Goal: Task Accomplishment & Management: Use online tool/utility

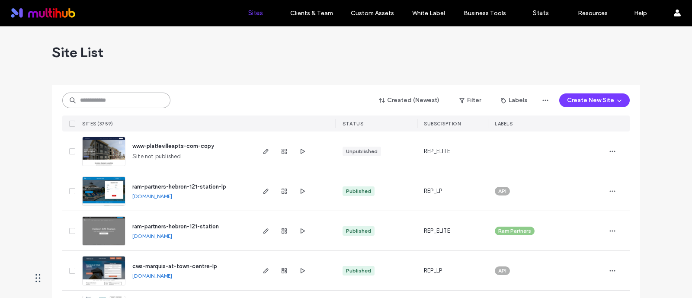
click at [149, 100] on input at bounding box center [116, 101] width 108 height 16
click at [131, 107] on input at bounding box center [116, 101] width 108 height 16
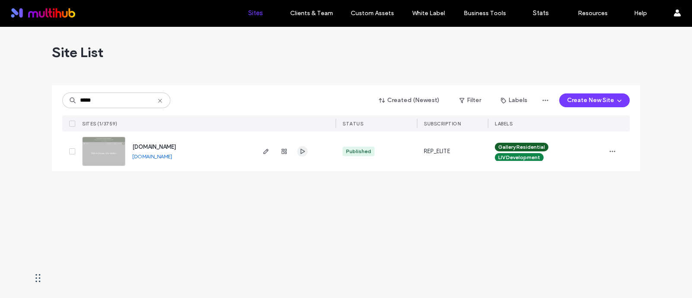
click at [303, 154] on icon "button" at bounding box center [302, 151] width 7 height 7
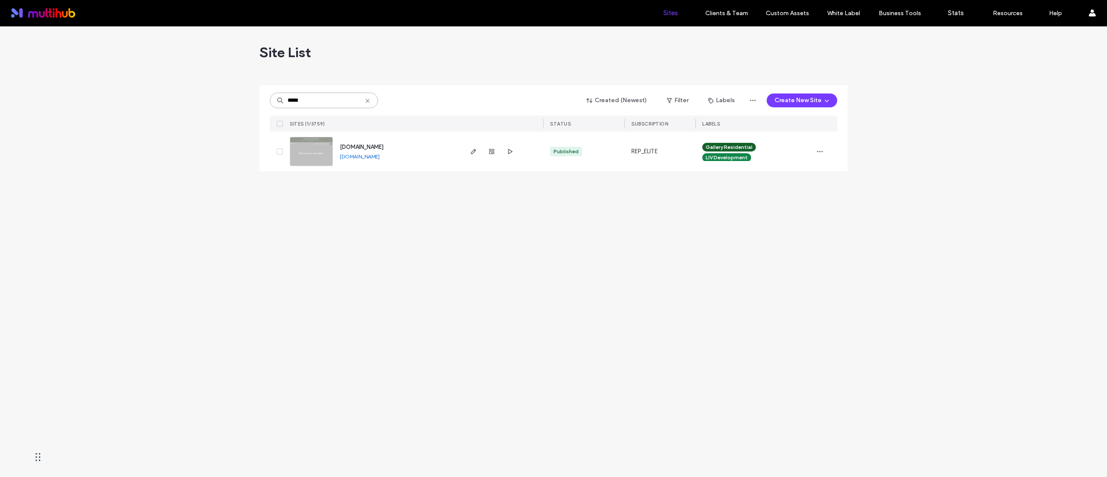
click at [327, 93] on input "*****" at bounding box center [324, 101] width 108 height 16
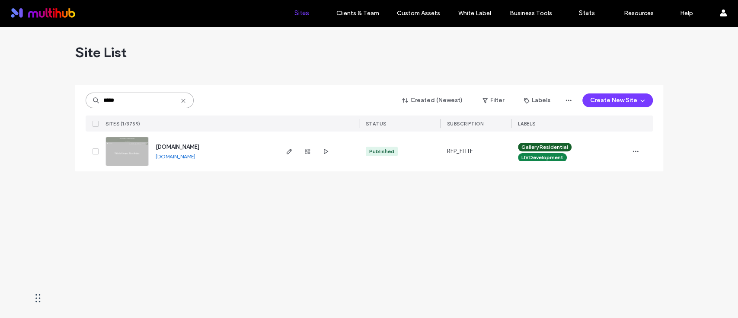
click at [152, 100] on input "*****" at bounding box center [140, 101] width 108 height 16
type input "********"
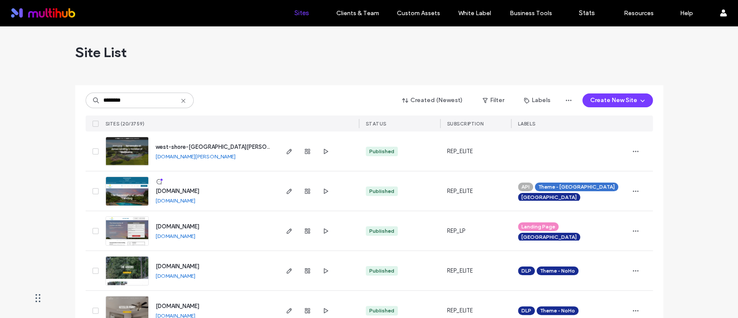
click at [279, 191] on div at bounding box center [318, 190] width 82 height 39
click at [286, 189] on icon "button" at bounding box center [289, 191] width 7 height 7
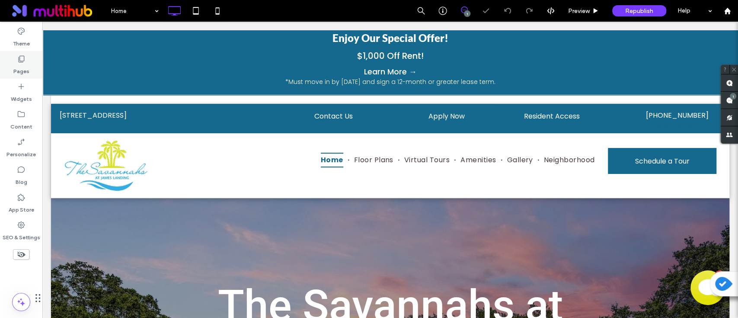
click at [22, 67] on label "Pages" at bounding box center [21, 69] width 16 height 12
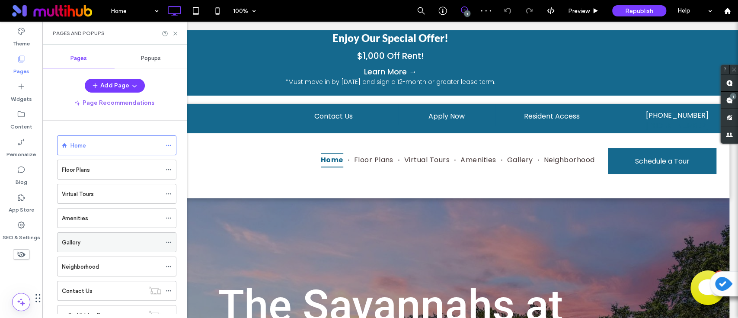
click at [80, 241] on div "Gallery" at bounding box center [111, 242] width 99 height 9
click at [175, 36] on div "Gallery 100% 1 Preview Republish Help Site Comments Team & Clients Automate new…" at bounding box center [369, 159] width 738 height 318
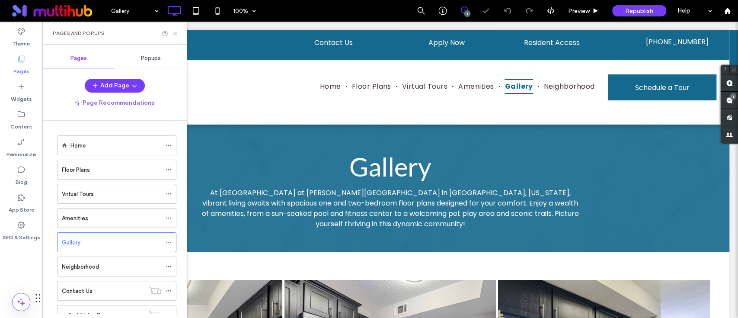
click at [173, 32] on icon at bounding box center [175, 33] width 6 height 6
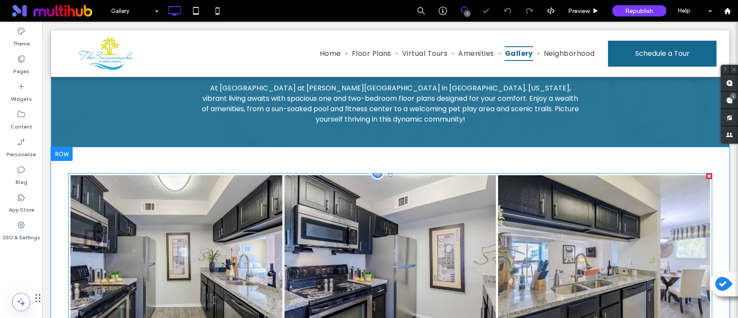
scroll to position [223, 0]
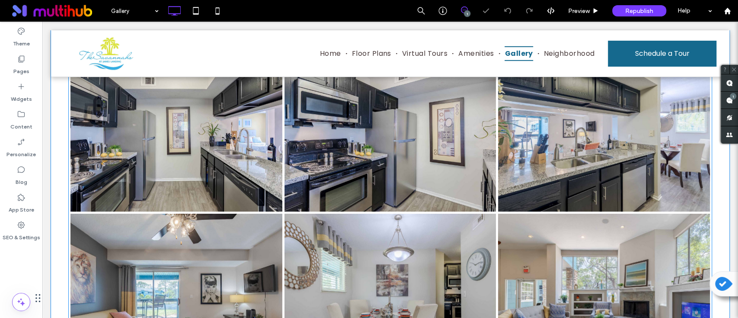
click at [450, 176] on link at bounding box center [390, 131] width 225 height 172
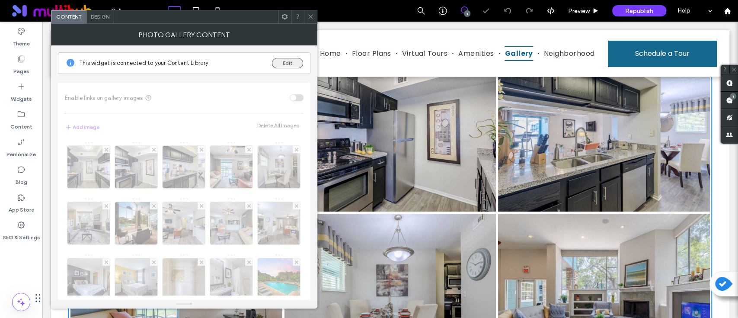
click at [289, 61] on button "Edit" at bounding box center [287, 63] width 31 height 10
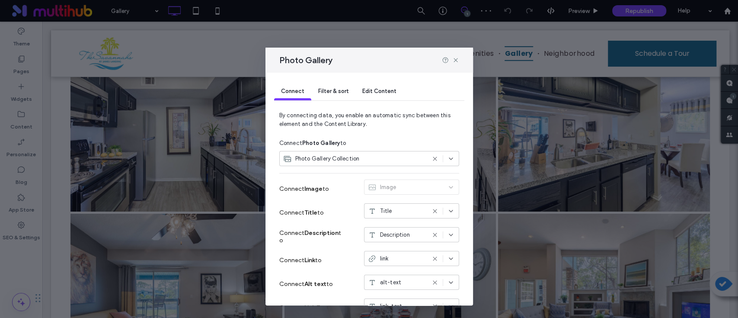
click at [384, 89] on span "Edit Content" at bounding box center [379, 91] width 34 height 6
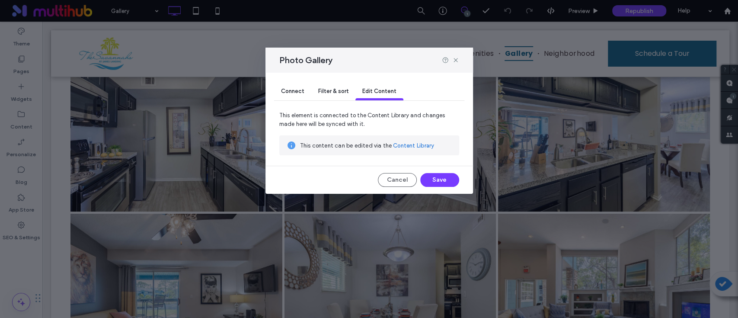
click at [410, 143] on link "Content Library" at bounding box center [413, 145] width 41 height 9
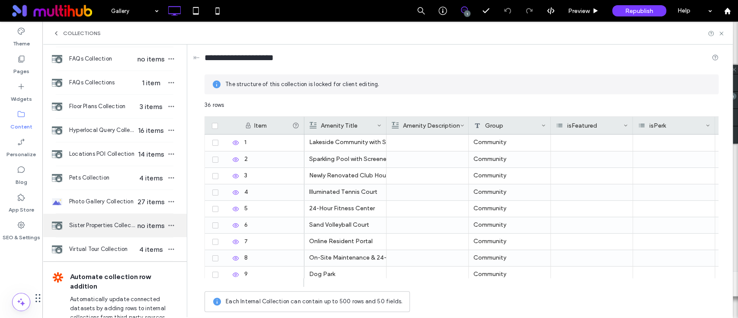
scroll to position [94, 0]
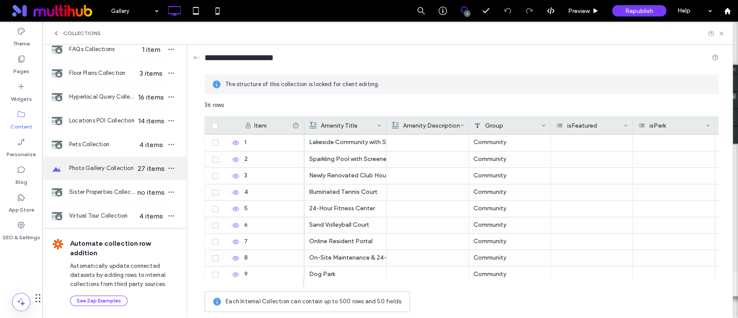
click at [92, 171] on span "Photo Gallery Collection" at bounding box center [102, 168] width 67 height 9
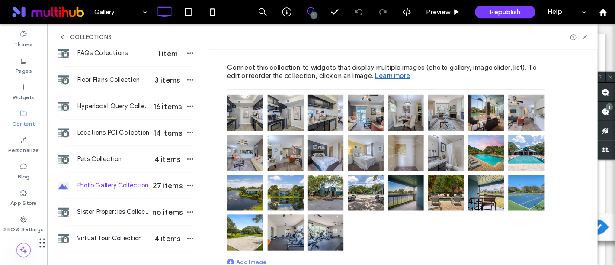
scroll to position [4, 0]
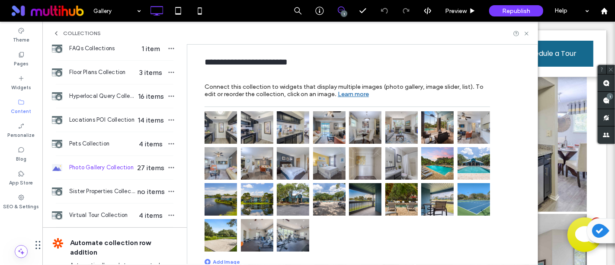
drag, startPoint x: 293, startPoint y: 123, endPoint x: 326, endPoint y: 137, distance: 35.3
click at [326, 137] on img at bounding box center [329, 127] width 32 height 32
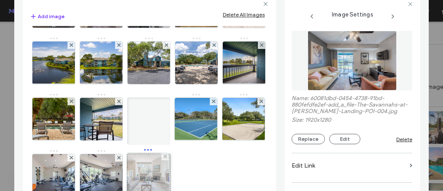
scroll to position [215, 0]
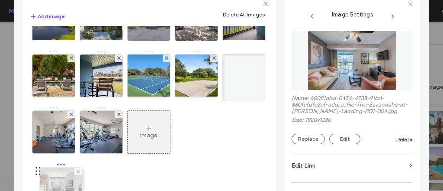
drag, startPoint x: 109, startPoint y: 82, endPoint x: 67, endPoint y: 183, distance: 109.6
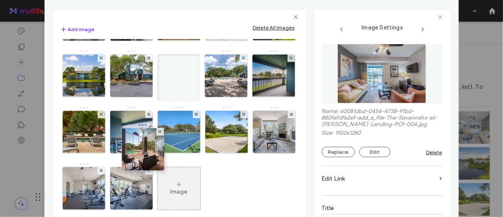
scroll to position [196, 0]
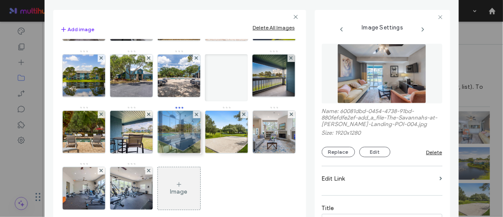
drag, startPoint x: 138, startPoint y: 55, endPoint x: 184, endPoint y: 107, distance: 69.5
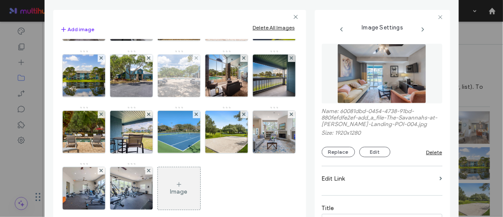
click at [147, 96] on img at bounding box center [179, 76] width 64 height 42
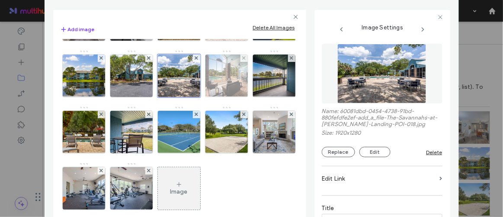
click at [198, 97] on img at bounding box center [226, 76] width 57 height 42
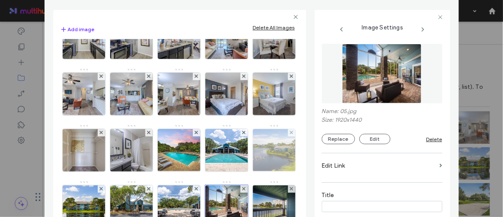
scroll to position [0, 0]
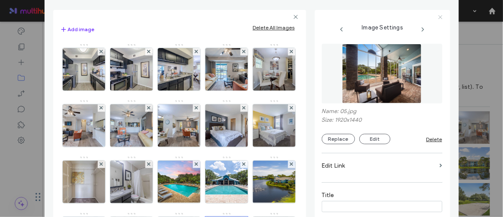
click at [438, 16] on icon at bounding box center [441, 17] width 6 height 6
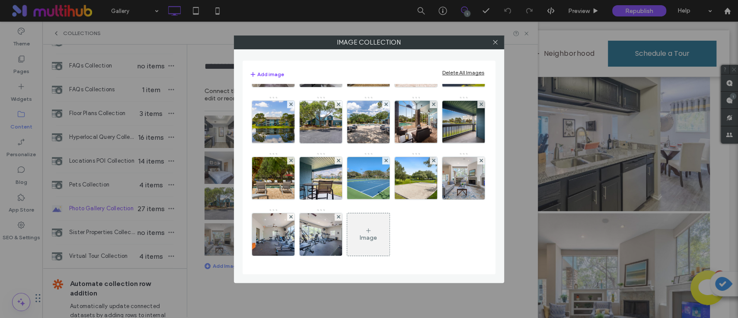
scroll to position [223, 0]
click at [496, 40] on icon at bounding box center [495, 42] width 6 height 6
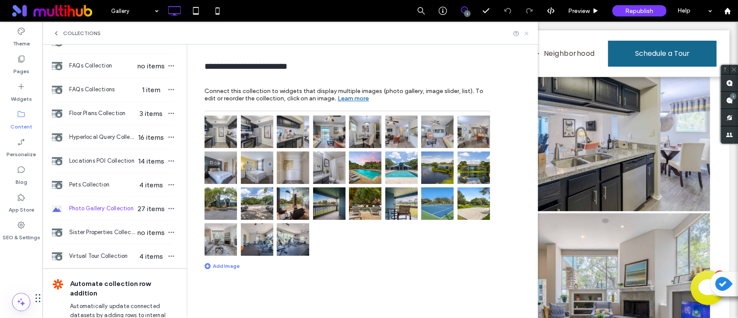
click at [526, 33] on icon at bounding box center [526, 33] width 6 height 6
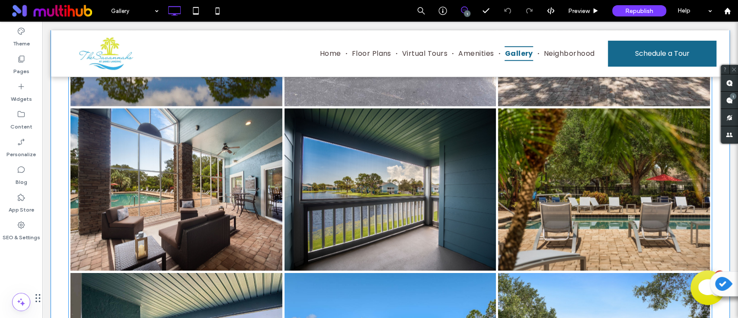
scroll to position [0, 0]
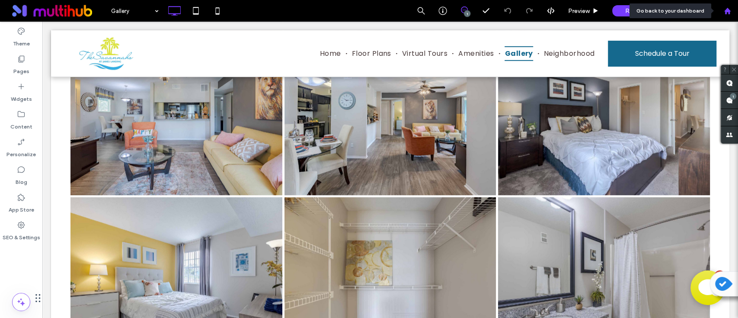
click at [724, 8] on icon at bounding box center [727, 10] width 7 height 7
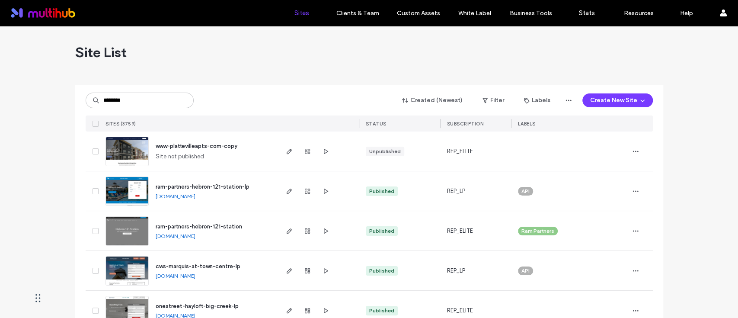
type input "********"
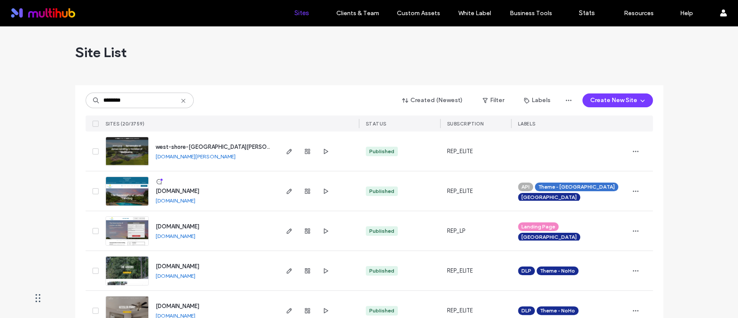
click at [270, 71] on div "Site List" at bounding box center [369, 52] width 588 height 52
click at [321, 195] on span "button" at bounding box center [326, 191] width 10 height 10
